Goal: Task Accomplishment & Management: Use online tool/utility

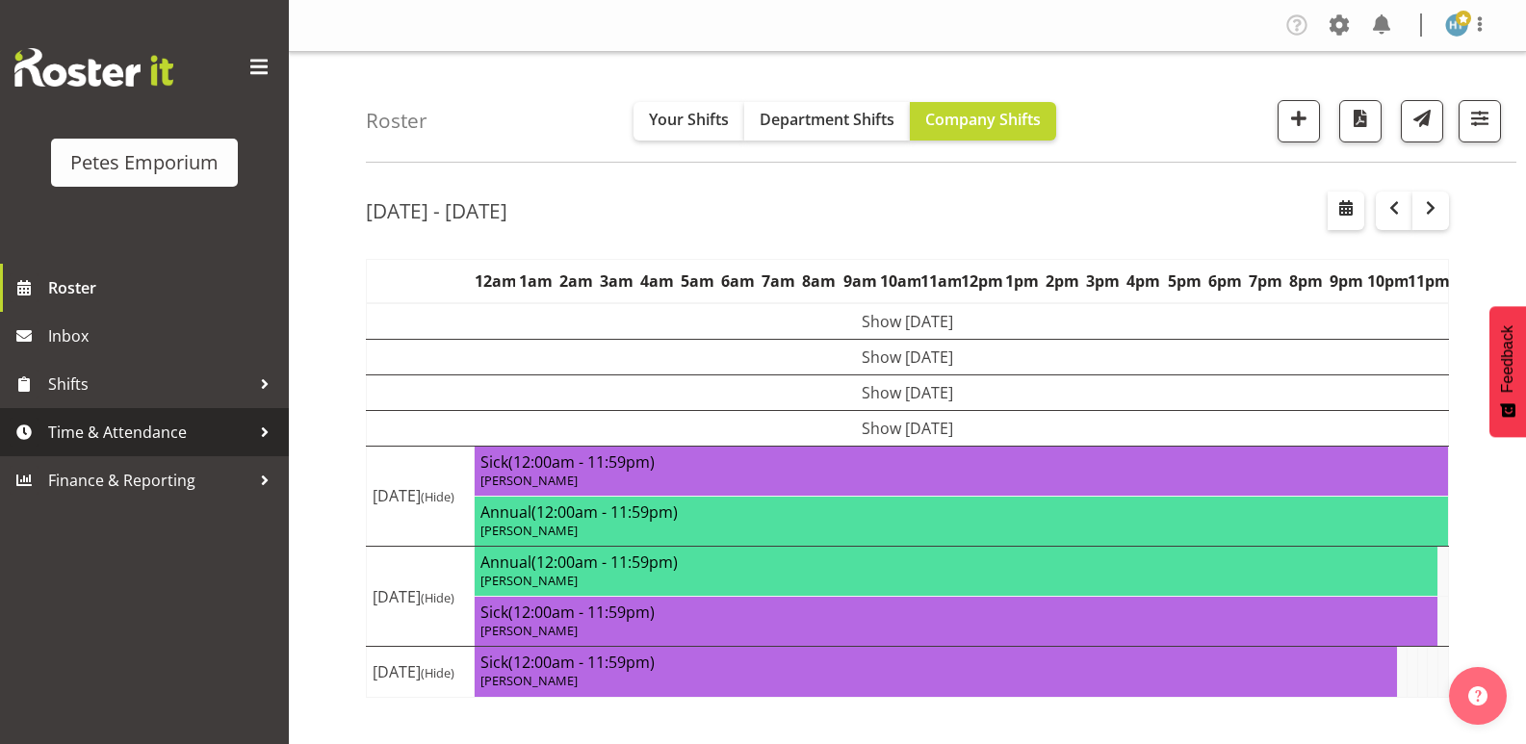
click at [160, 429] on span "Time & Attendance" at bounding box center [149, 432] width 202 height 29
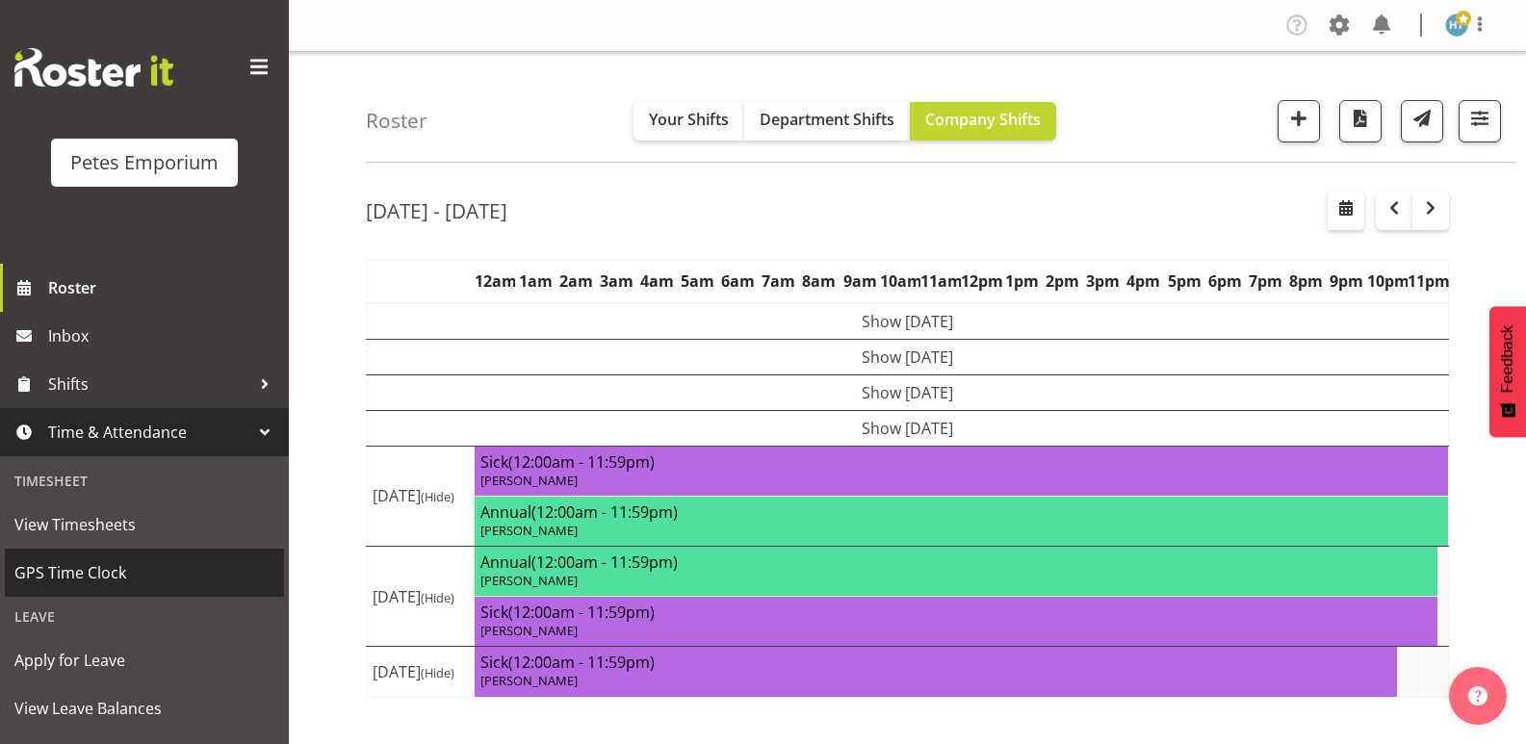
click at [89, 567] on span "GPS Time Clock" at bounding box center [144, 572] width 260 height 29
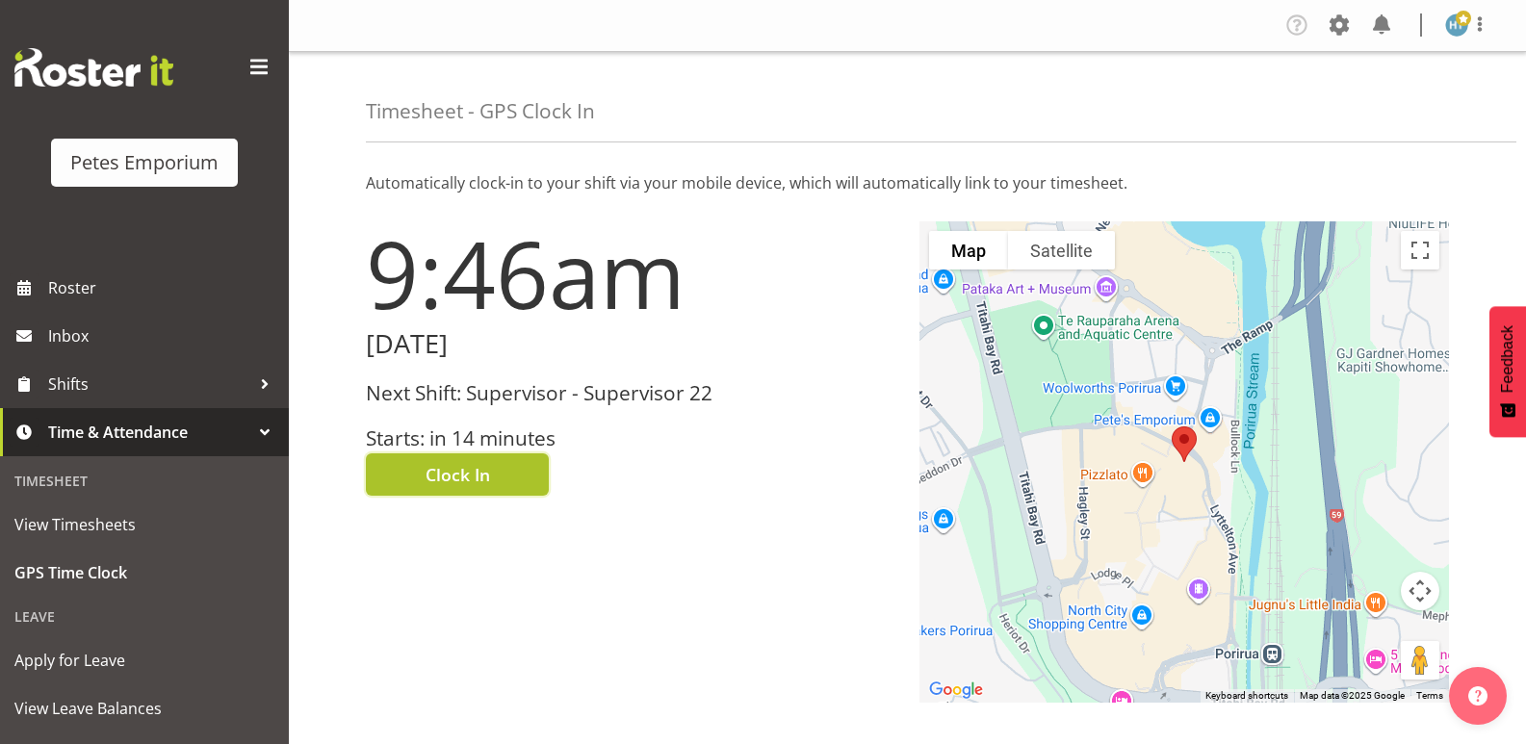
click at [483, 486] on span "Clock In" at bounding box center [458, 474] width 65 height 25
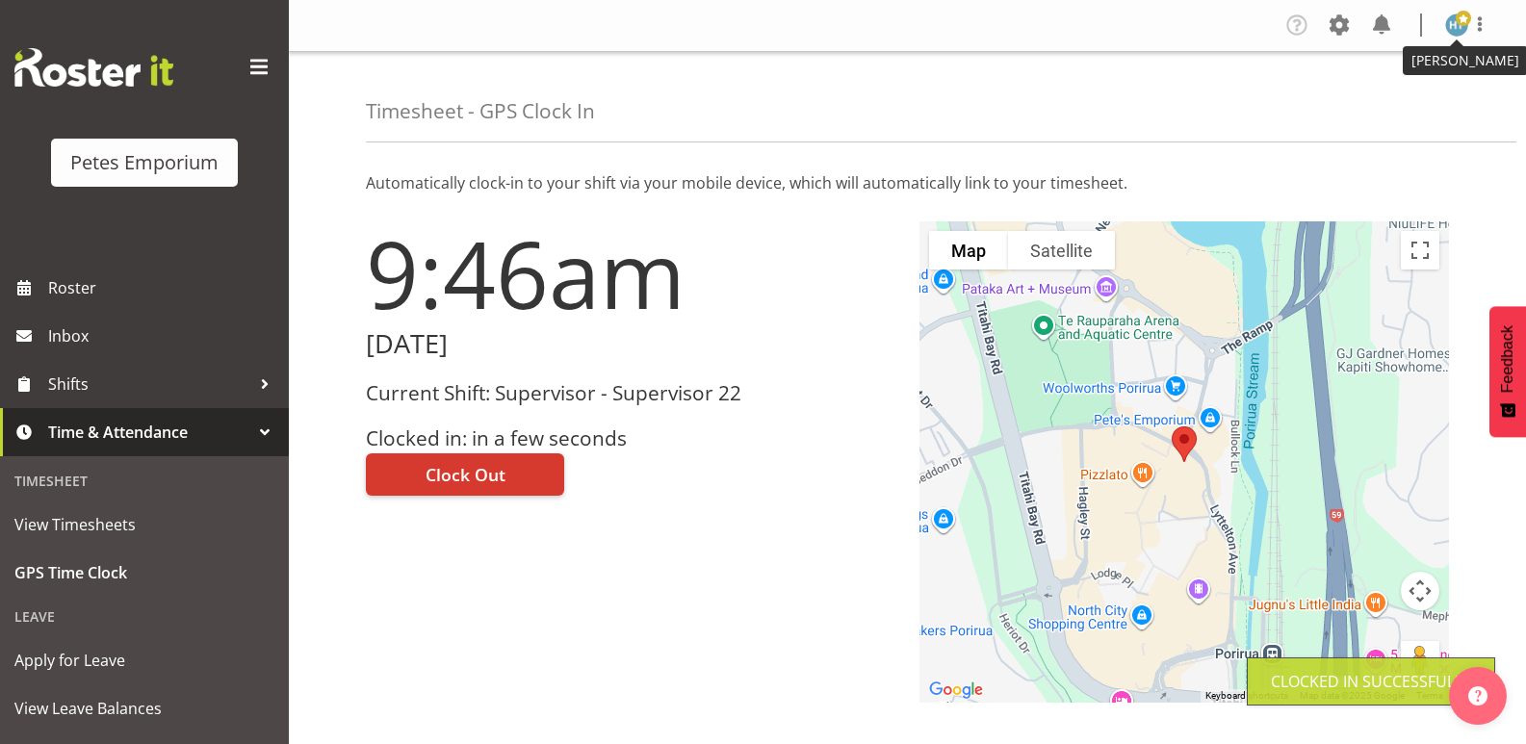
click at [1462, 28] on img at bounding box center [1456, 24] width 23 height 23
click at [1375, 97] on link "Log Out" at bounding box center [1399, 101] width 185 height 35
